Goal: Connect with others: Connect with others

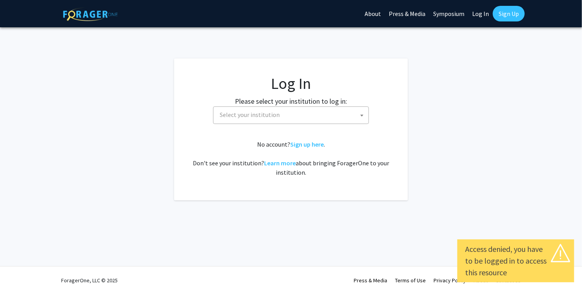
click at [283, 119] on span "Select your institution" at bounding box center [293, 115] width 152 height 16
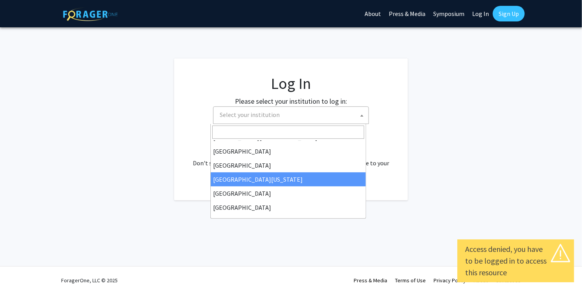
scroll to position [39, 0]
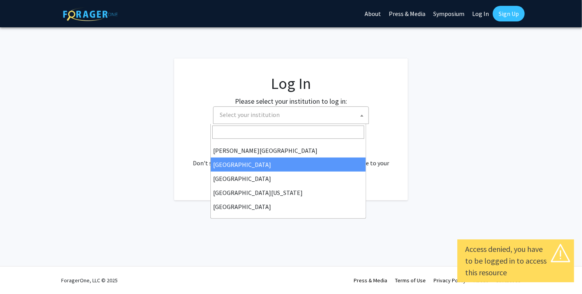
select select "6"
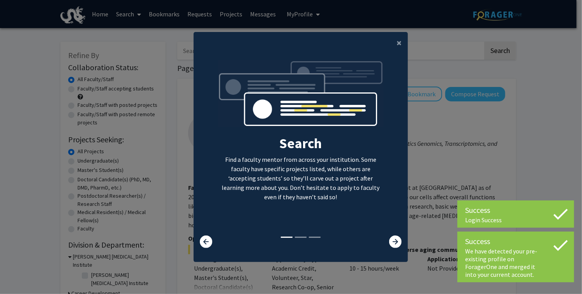
click at [385, 243] on div at bounding box center [389, 241] width 35 height 12
click at [394, 242] on icon at bounding box center [395, 241] width 12 height 12
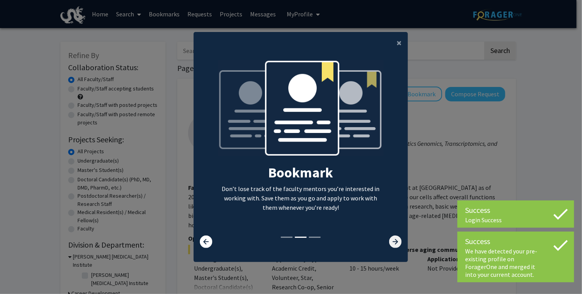
click at [394, 241] on icon at bounding box center [395, 241] width 12 height 12
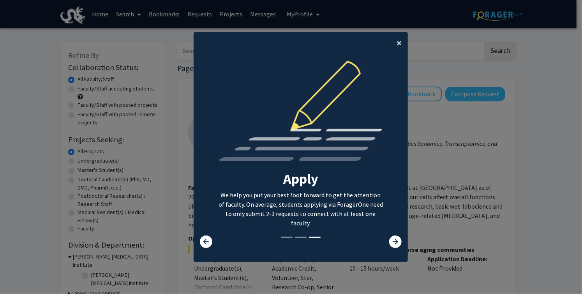
click at [397, 40] on span "×" at bounding box center [399, 43] width 5 height 12
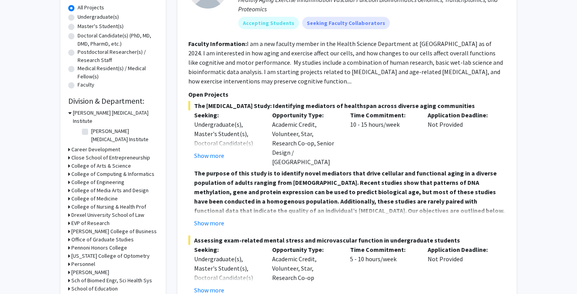
scroll to position [156, 0]
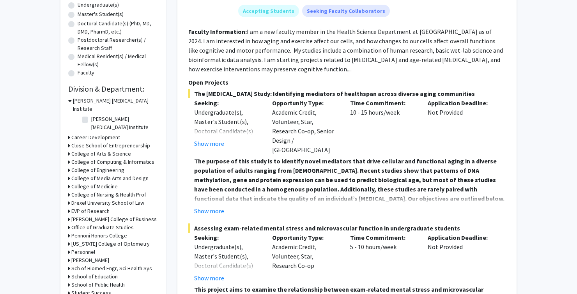
click at [110, 150] on h3 "College of Arts & Science" at bounding box center [101, 154] width 60 height 8
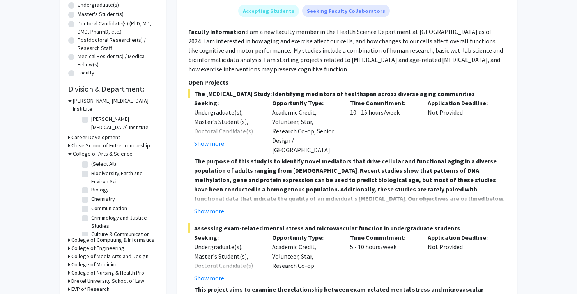
click at [121, 169] on label "Biodiversity,Earth and Environ Sci." at bounding box center [123, 177] width 65 height 16
click at [96, 169] on input "Biodiversity,Earth and Environ Sci." at bounding box center [93, 171] width 5 height 5
checkbox input "true"
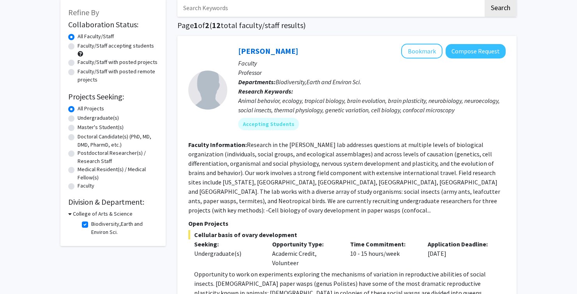
scroll to position [39, 0]
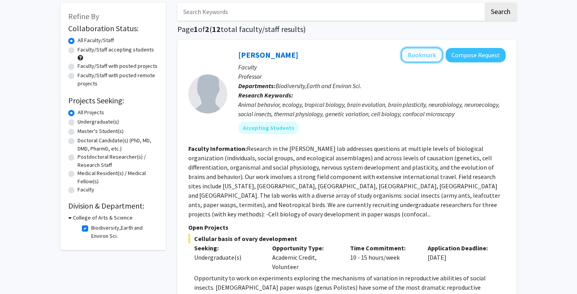
click at [430, 51] on button "Bookmark" at bounding box center [421, 55] width 41 height 15
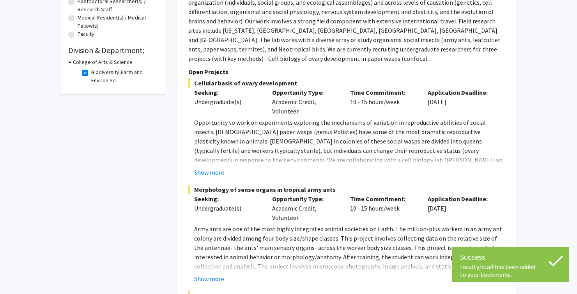
scroll to position [195, 0]
click at [210, 167] on button "Show more" at bounding box center [209, 171] width 30 height 9
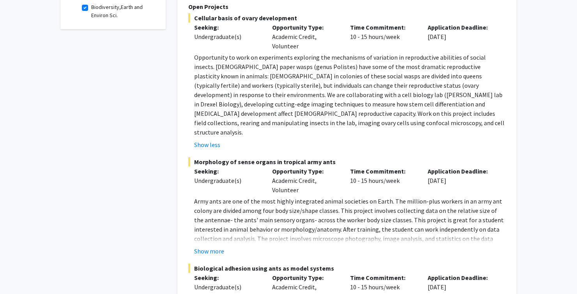
scroll to position [273, 0]
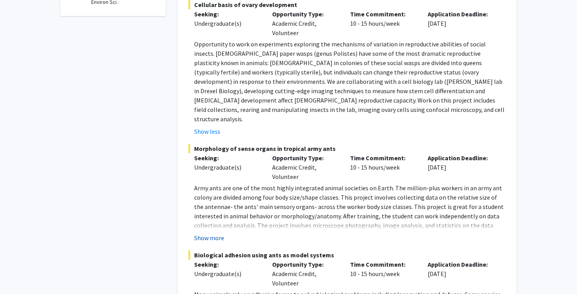
click at [216, 233] on button "Show more" at bounding box center [209, 237] width 30 height 9
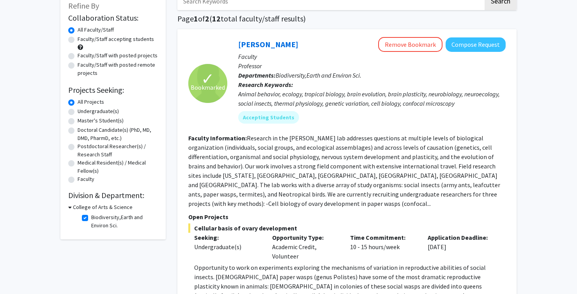
scroll to position [0, 0]
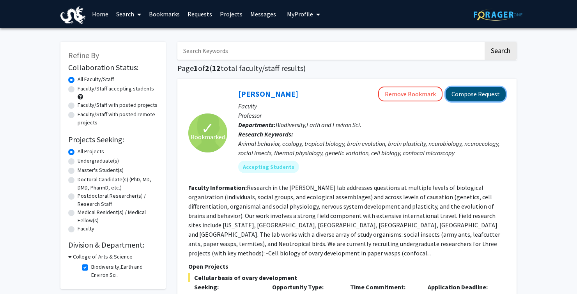
click at [464, 95] on button "Compose Request" at bounding box center [475, 94] width 60 height 14
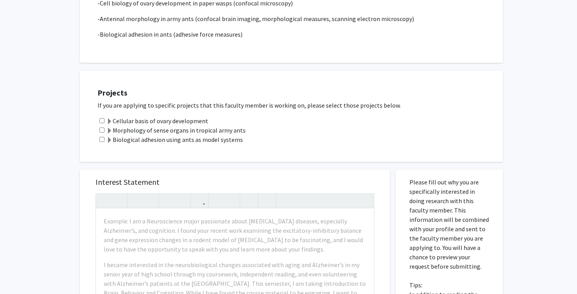
scroll to position [234, 0]
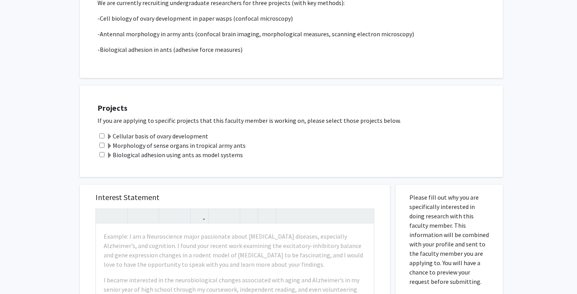
click at [186, 141] on label "Morphology of sense organs in tropical army ants" at bounding box center [175, 145] width 139 height 9
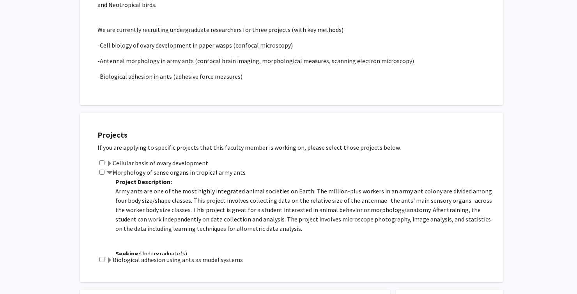
scroll to position [195, 0]
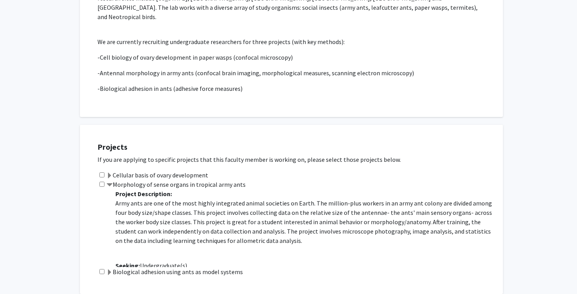
click at [102, 182] on input "checkbox" at bounding box center [101, 184] width 5 height 5
checkbox input "true"
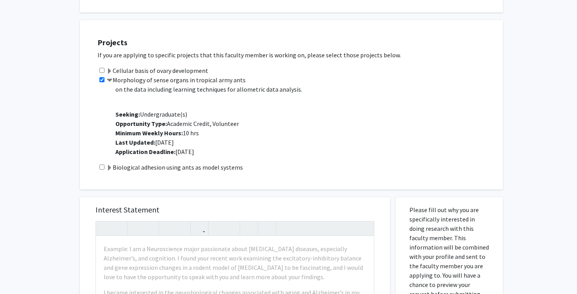
scroll to position [273, 0]
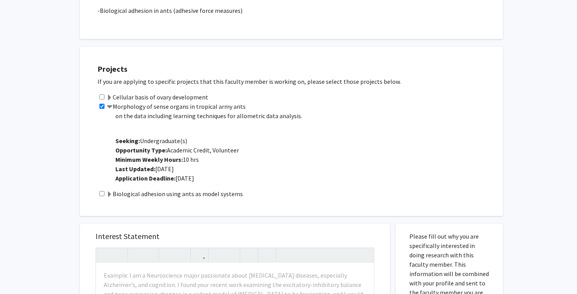
click at [104, 191] on input "checkbox" at bounding box center [101, 193] width 5 height 5
checkbox input "true"
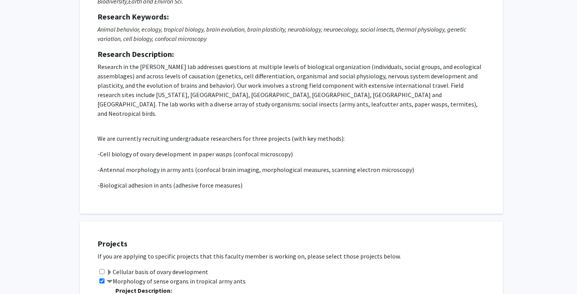
scroll to position [117, 0]
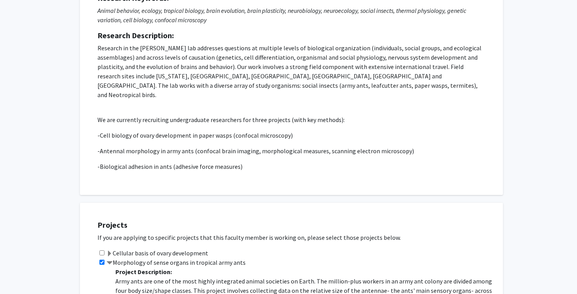
click at [107, 260] on span at bounding box center [109, 263] width 6 height 6
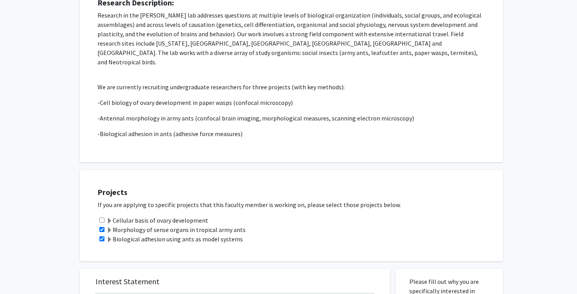
scroll to position [0, 0]
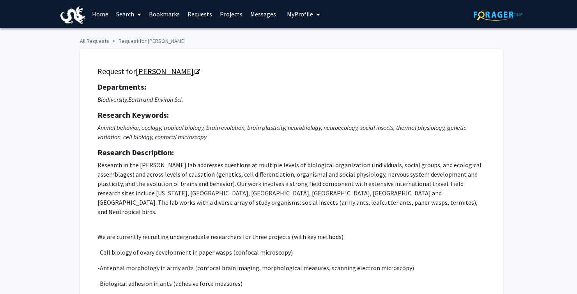
click at [176, 70] on link "[PERSON_NAME]" at bounding box center [168, 71] width 64 height 10
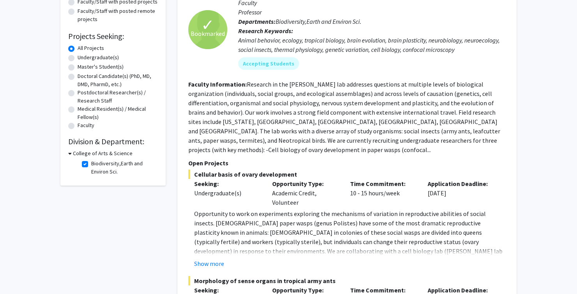
scroll to position [117, 0]
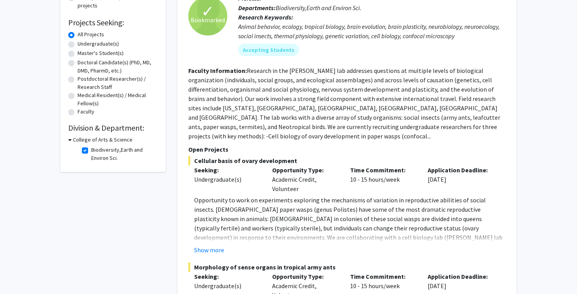
click at [208, 235] on fg-read-more "Opportunity to work on experiments exploring the mechanisms of variation in rep…" at bounding box center [346, 224] width 317 height 59
click at [215, 245] on button "Show more" at bounding box center [209, 249] width 30 height 9
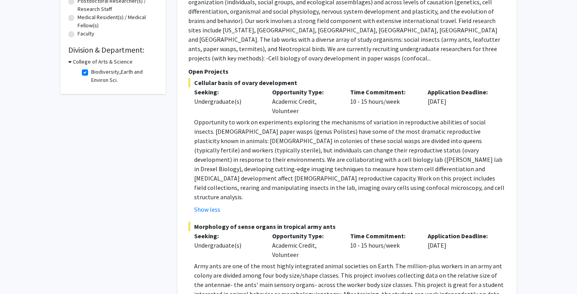
scroll to position [273, 0]
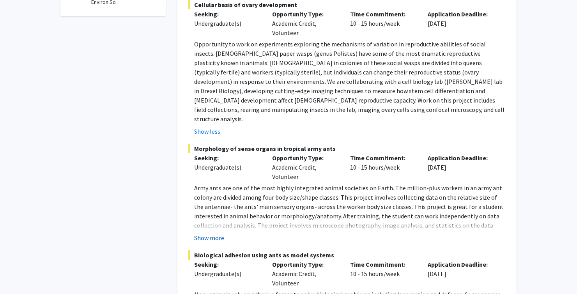
click at [205, 233] on button "Show more" at bounding box center [209, 237] width 30 height 9
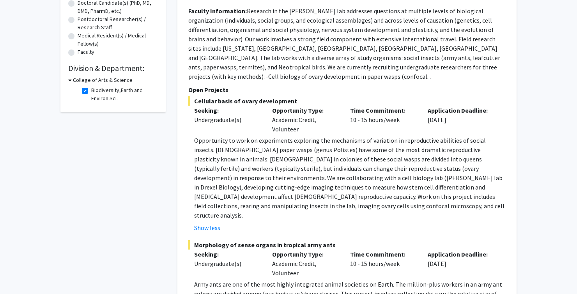
scroll to position [156, 0]
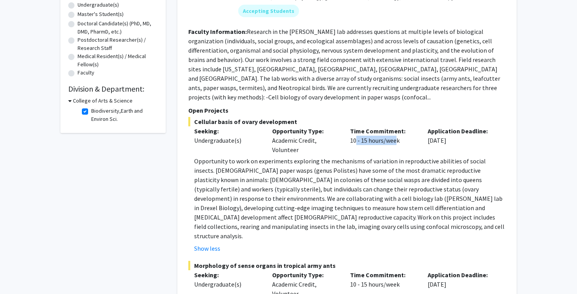
drag, startPoint x: 353, startPoint y: 132, endPoint x: 415, endPoint y: 127, distance: 62.2
click at [394, 126] on div "Time Commitment: 10 - 15 hours/week" at bounding box center [383, 140] width 78 height 28
click at [428, 135] on div "Application Deadline: Oct 15, 2025" at bounding box center [461, 140] width 78 height 28
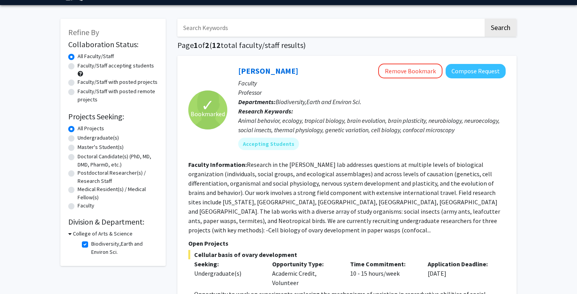
scroll to position [0, 0]
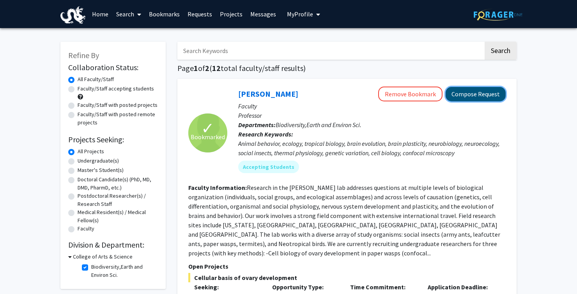
click at [468, 95] on button "Compose Request" at bounding box center [475, 94] width 60 height 14
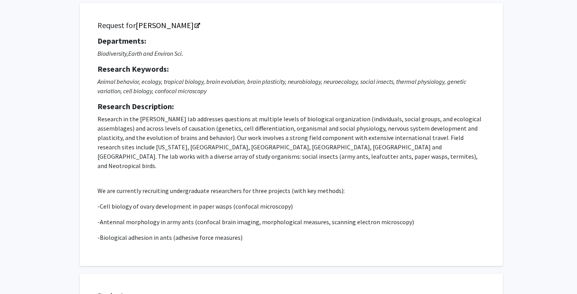
scroll to position [39, 0]
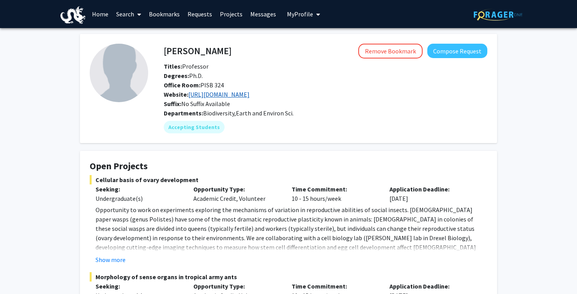
click at [230, 95] on link "[URL][DOMAIN_NAME]" at bounding box center [218, 94] width 61 height 8
